Goal: Task Accomplishment & Management: Manage account settings

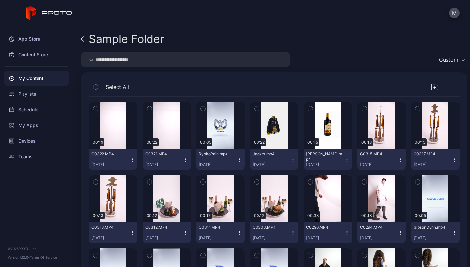
scroll to position [220, 0]
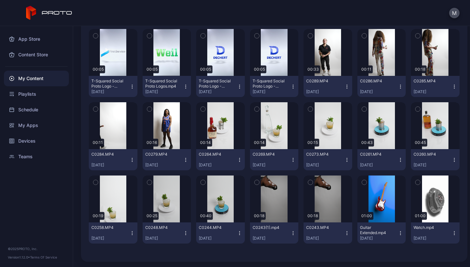
click at [28, 78] on div "My Content" at bounding box center [36, 79] width 65 height 16
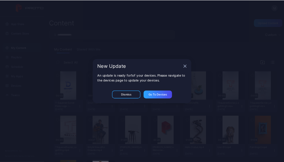
scroll to position [83, 0]
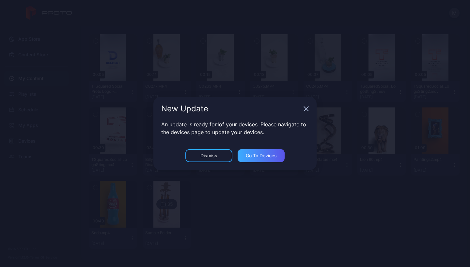
click at [253, 158] on div "Go to devices" at bounding box center [261, 155] width 31 height 5
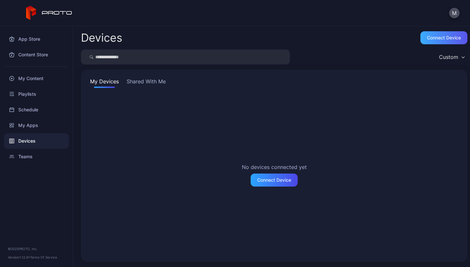
click at [429, 39] on div "Connect device" at bounding box center [443, 37] width 34 height 5
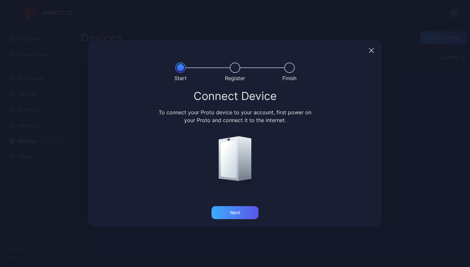
click at [237, 213] on div "Next" at bounding box center [235, 212] width 10 height 5
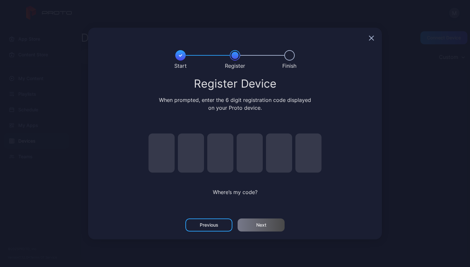
click at [372, 38] on icon "button" at bounding box center [370, 38] width 5 height 5
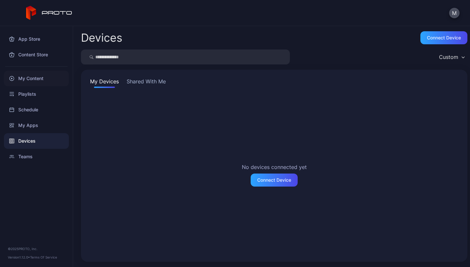
click at [26, 78] on div "My Content" at bounding box center [36, 79] width 65 height 16
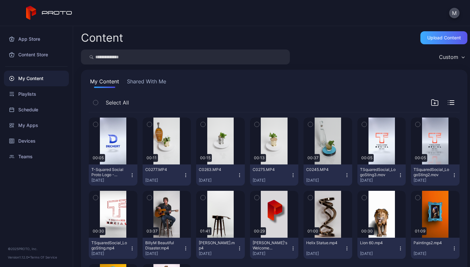
click at [445, 37] on div "Upload Content" at bounding box center [444, 37] width 34 height 5
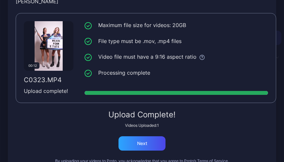
scroll to position [44, 0]
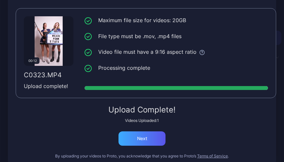
click at [142, 142] on div "Next" at bounding box center [141, 138] width 47 height 14
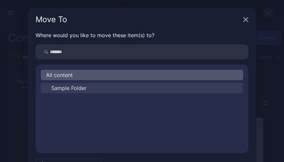
click at [78, 89] on span "Sample Folder" at bounding box center [68, 88] width 35 height 8
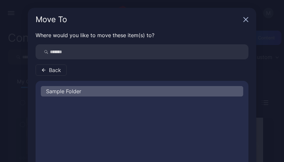
click at [78, 92] on div "Sample Folder" at bounding box center [142, 91] width 202 height 10
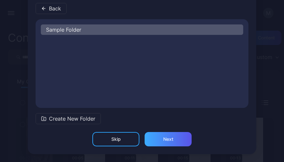
scroll to position [62, 0]
click at [163, 138] on div "Next" at bounding box center [168, 139] width 10 height 5
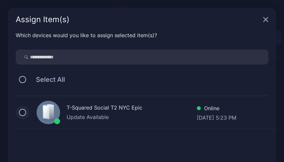
click at [21, 111] on button at bounding box center [22, 112] width 7 height 7
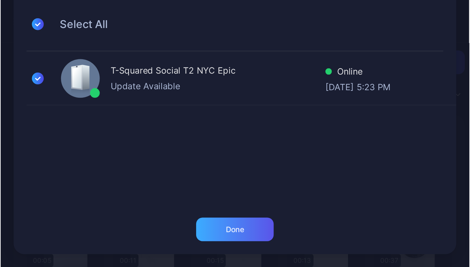
scroll to position [65, 0]
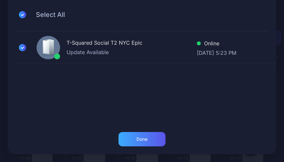
click at [143, 137] on div "Done" at bounding box center [141, 139] width 11 height 5
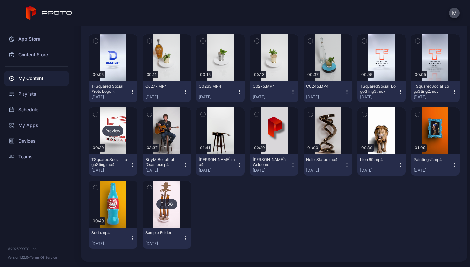
scroll to position [83, 0]
click at [164, 187] on img at bounding box center [166, 204] width 26 height 47
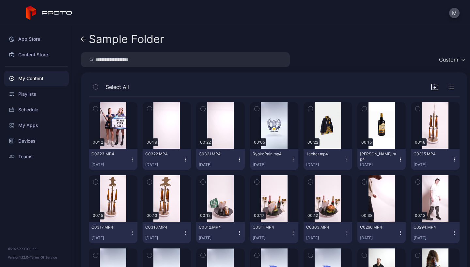
click at [128, 165] on div "[DATE]" at bounding box center [110, 164] width 38 height 5
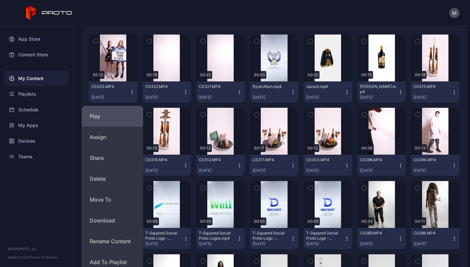
scroll to position [76, 0]
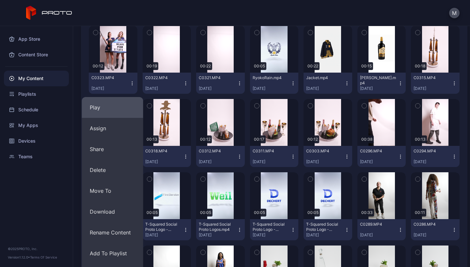
click at [106, 112] on button "Play" at bounding box center [112, 107] width 61 height 21
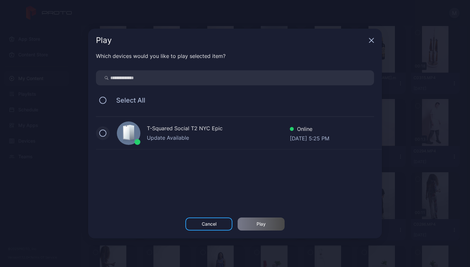
click at [103, 133] on button at bounding box center [102, 133] width 7 height 7
click at [260, 225] on div "Play" at bounding box center [260, 224] width 9 height 5
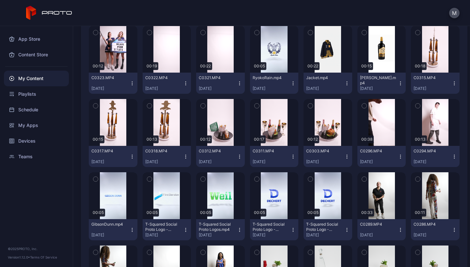
click at [129, 82] on icon "button" at bounding box center [131, 83] width 5 height 5
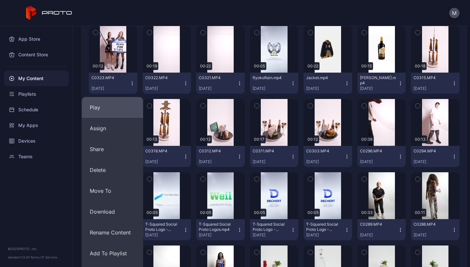
click at [103, 113] on button "Play" at bounding box center [112, 107] width 61 height 21
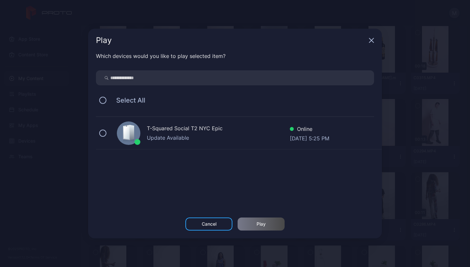
click at [98, 127] on div "T-Squared Social T2 NYC Epic Update Available Online [DATE] 5:25 PM" at bounding box center [239, 133] width 286 height 33
click at [261, 226] on div "Play" at bounding box center [260, 224] width 9 height 5
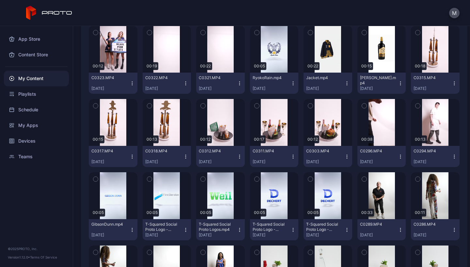
click at [131, 87] on button "C0323.MP4 [DATE]" at bounding box center [113, 83] width 49 height 21
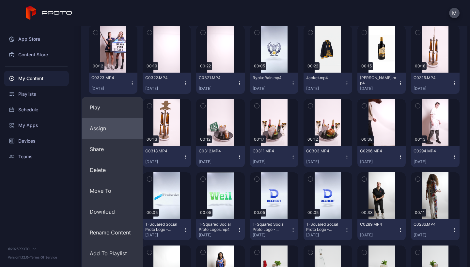
click at [115, 133] on button "Assign" at bounding box center [112, 128] width 61 height 21
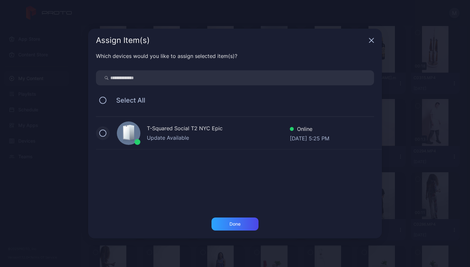
click at [102, 135] on button at bounding box center [102, 133] width 7 height 7
click at [242, 221] on div "Done" at bounding box center [234, 224] width 47 height 13
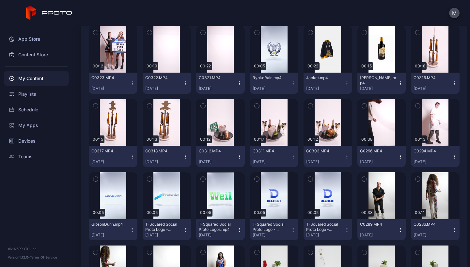
click at [130, 84] on icon "button" at bounding box center [131, 83] width 5 height 5
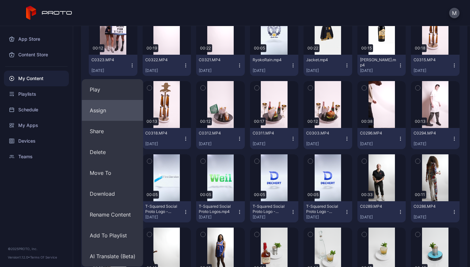
scroll to position [104, 0]
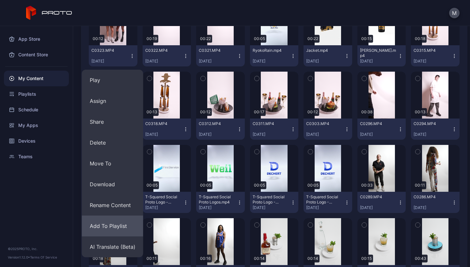
click at [108, 224] on button "Add To Playlist" at bounding box center [112, 226] width 61 height 21
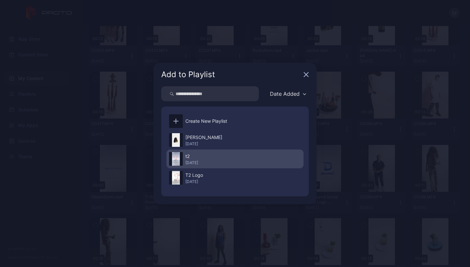
click at [193, 162] on div "[DATE]" at bounding box center [191, 162] width 13 height 5
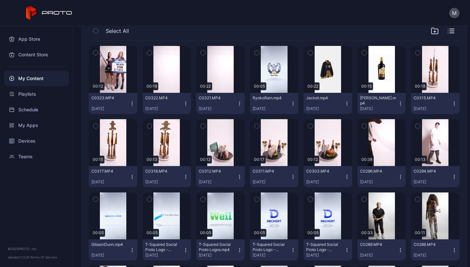
scroll to position [38, 0]
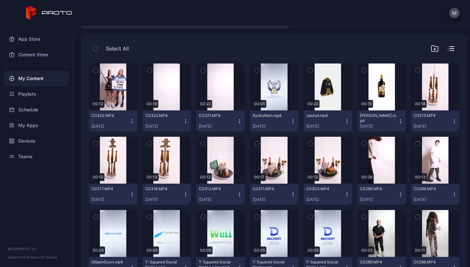
click at [129, 121] on icon "button" at bounding box center [131, 121] width 5 height 5
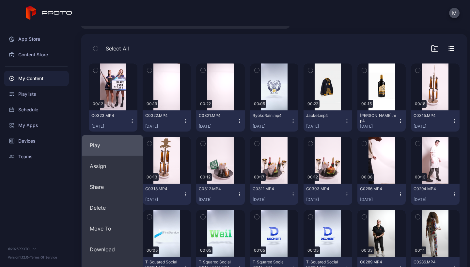
click at [108, 145] on button "Play" at bounding box center [112, 145] width 61 height 21
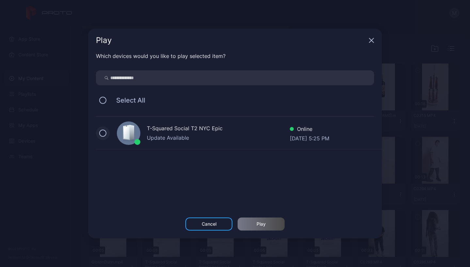
click at [101, 135] on button at bounding box center [102, 133] width 7 height 7
click at [261, 226] on div "Play" at bounding box center [260, 224] width 9 height 5
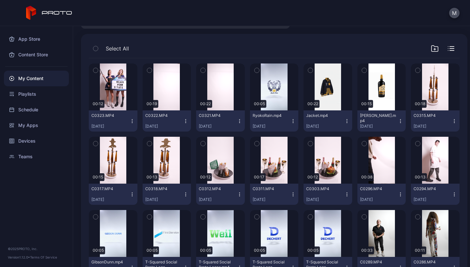
click at [36, 78] on div "My Content" at bounding box center [36, 79] width 65 height 16
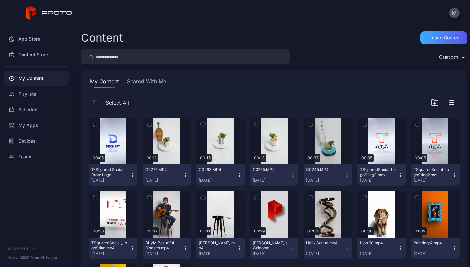
click at [433, 36] on div "Upload Content" at bounding box center [444, 37] width 34 height 5
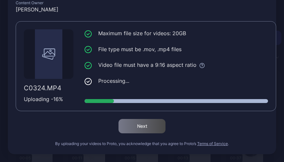
scroll to position [31, 0]
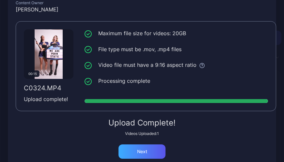
click at [137, 150] on div "Next" at bounding box center [142, 151] width 10 height 5
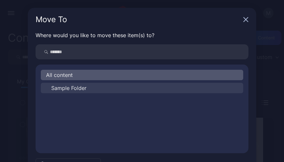
click at [74, 87] on span "Sample Folder" at bounding box center [68, 88] width 35 height 8
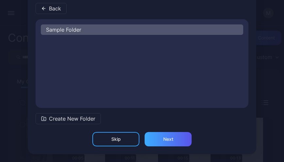
scroll to position [62, 0]
click at [163, 140] on div "Next" at bounding box center [168, 139] width 10 height 5
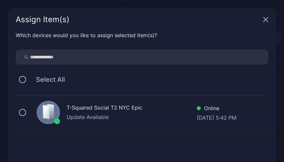
click at [19, 115] on div "T-Squared Social T2 NYC Epic Update Available Online [DATE] 5:42 PM" at bounding box center [146, 112] width 260 height 33
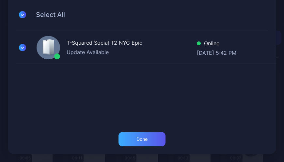
scroll to position [65, 0]
click at [135, 136] on div "Done" at bounding box center [141, 139] width 47 height 14
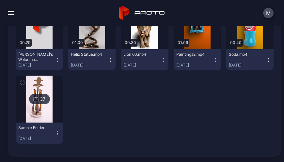
scroll to position [267, 0]
click at [52, 83] on img at bounding box center [39, 99] width 26 height 47
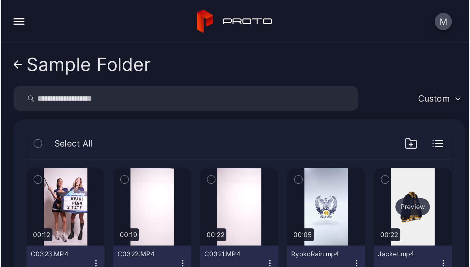
scroll to position [0, 0]
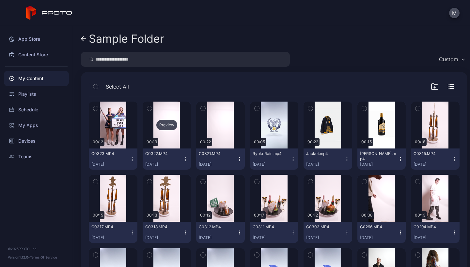
click at [167, 130] on div "Preview" at bounding box center [166, 125] width 49 height 47
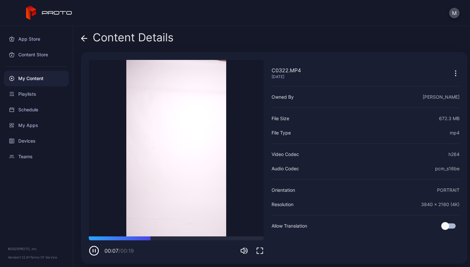
click at [27, 80] on div "My Content" at bounding box center [36, 79] width 65 height 16
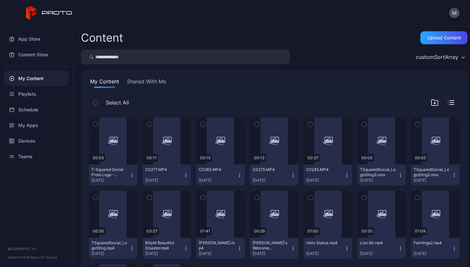
scroll to position [83, 0]
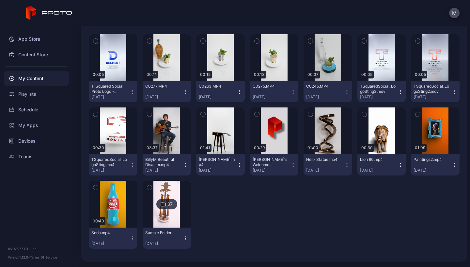
click at [167, 191] on img at bounding box center [166, 204] width 26 height 47
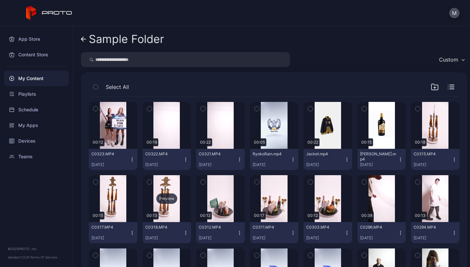
scroll to position [0, 0]
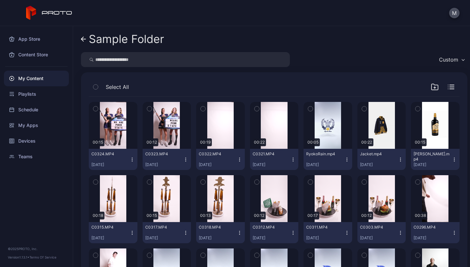
click at [131, 159] on icon "button" at bounding box center [131, 159] width 5 height 5
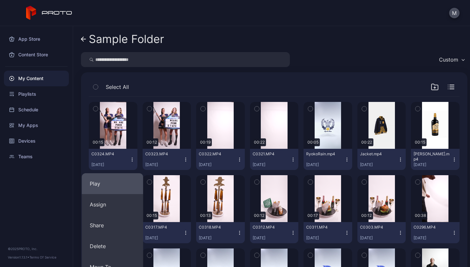
click at [107, 181] on button "Play" at bounding box center [112, 183] width 61 height 21
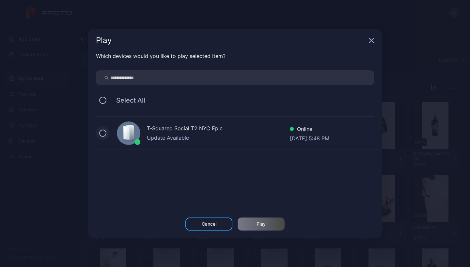
click at [102, 133] on button at bounding box center [102, 133] width 7 height 7
click at [254, 221] on div "Play" at bounding box center [260, 224] width 47 height 13
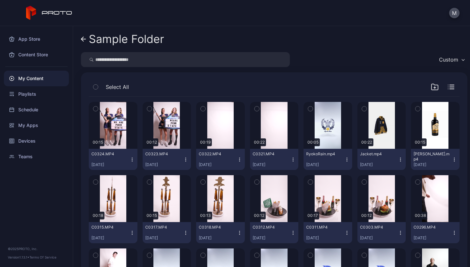
click at [133, 160] on icon "button" at bounding box center [131, 159] width 5 height 5
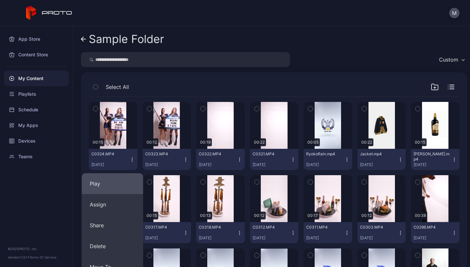
click at [120, 182] on button "Play" at bounding box center [112, 183] width 61 height 21
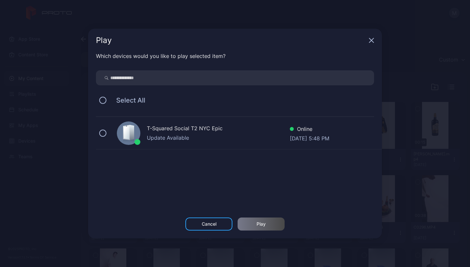
click at [97, 131] on div "T-Squared Social T2 NYC Epic Update Available Online Sep 13, 2025 at 5:48 PM" at bounding box center [239, 133] width 286 height 33
click at [266, 225] on div "Play" at bounding box center [260, 224] width 47 height 13
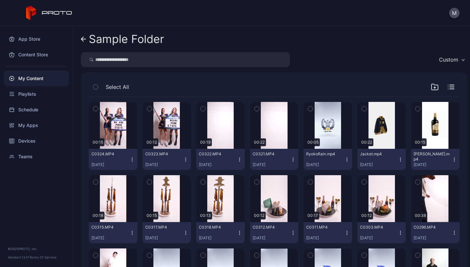
click at [132, 158] on icon "button" at bounding box center [132, 158] width 0 height 0
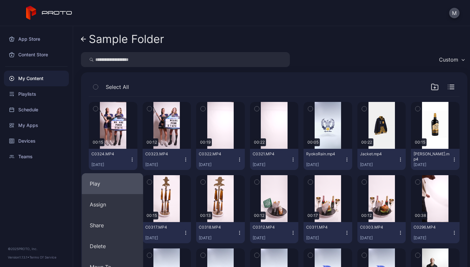
click at [107, 178] on button "Play" at bounding box center [112, 183] width 61 height 21
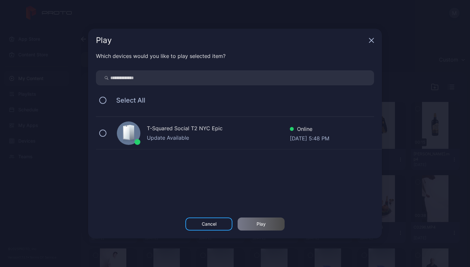
click at [106, 132] on div "T-Squared Social T2 NYC Epic Update Available Online Sep 13, 2025 at 5:48 PM" at bounding box center [239, 133] width 286 height 33
click at [280, 220] on div "Play" at bounding box center [260, 224] width 47 height 13
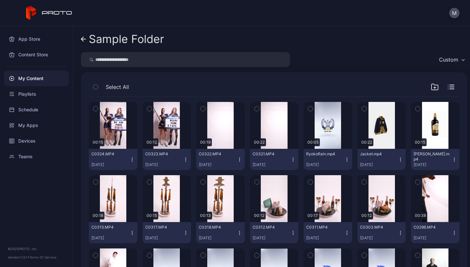
click at [131, 159] on icon "button" at bounding box center [131, 159] width 5 height 5
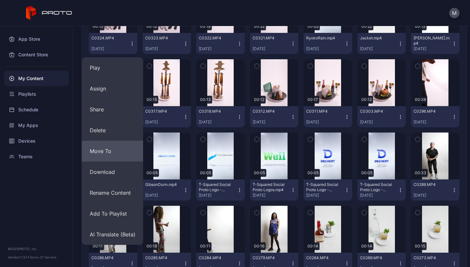
scroll to position [123, 0]
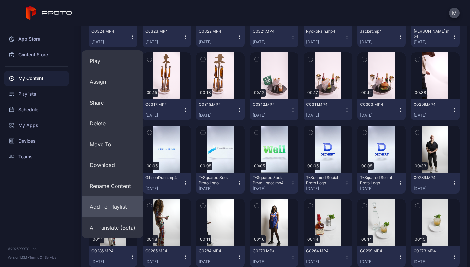
click at [101, 203] on button "Add To Playlist" at bounding box center [112, 207] width 61 height 21
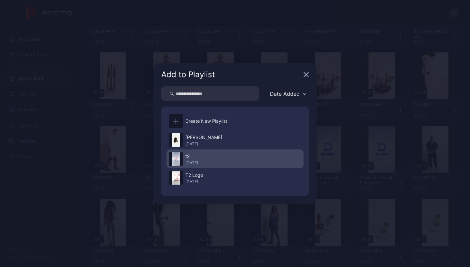
click at [187, 157] on div "t2" at bounding box center [191, 157] width 13 height 8
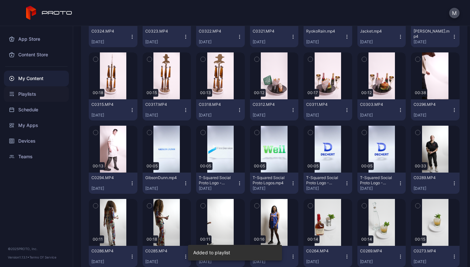
click at [23, 95] on div "Playlists" at bounding box center [36, 94] width 65 height 16
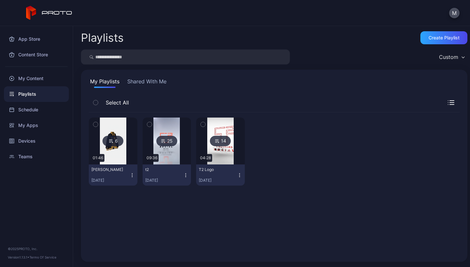
click at [183, 175] on icon "button" at bounding box center [185, 175] width 5 height 5
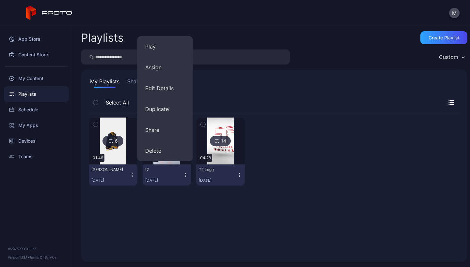
click at [172, 201] on div "6 01:46 teeling Sep 08, 2025 25 09:36 t2 May 04, 2025 14 04:28 T2 Logo Apr 22, …" at bounding box center [274, 183] width 370 height 142
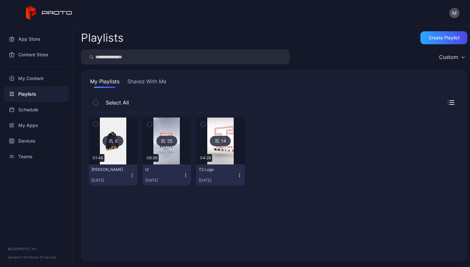
click at [168, 137] on div "25" at bounding box center [166, 141] width 21 height 10
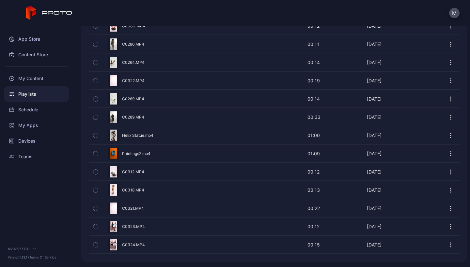
scroll to position [398, 0]
click at [447, 228] on icon "button" at bounding box center [450, 227] width 7 height 7
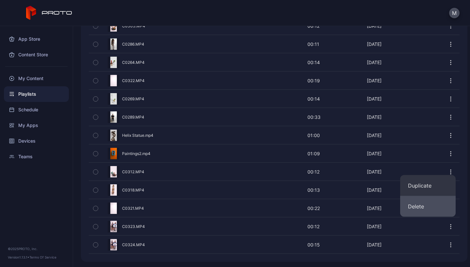
click at [423, 206] on button "Delete" at bounding box center [427, 206] width 55 height 21
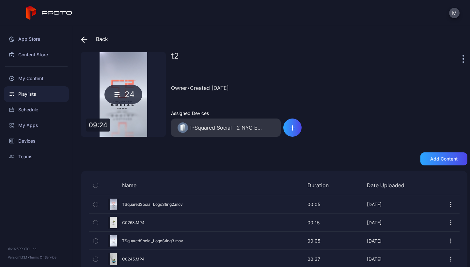
scroll to position [0, 0]
